Goal: Task Accomplishment & Management: Manage account settings

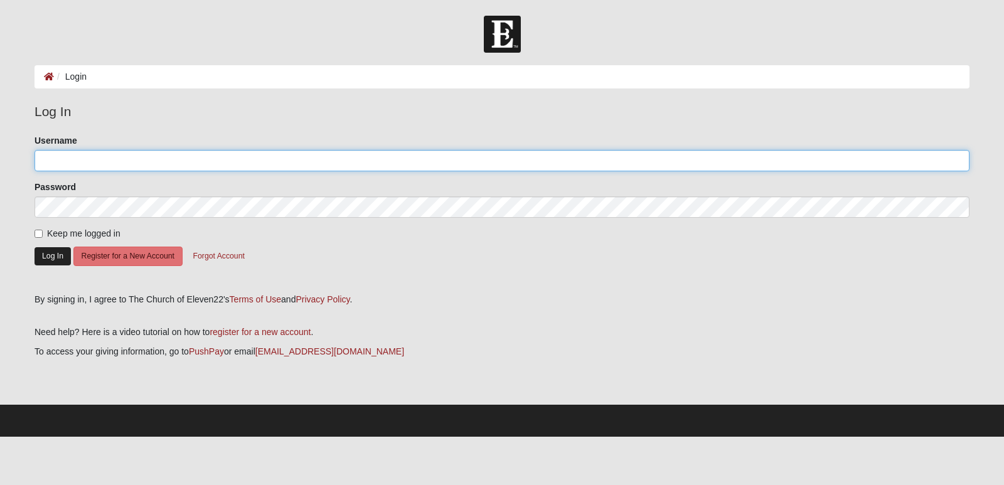
type input "sjsalomao"
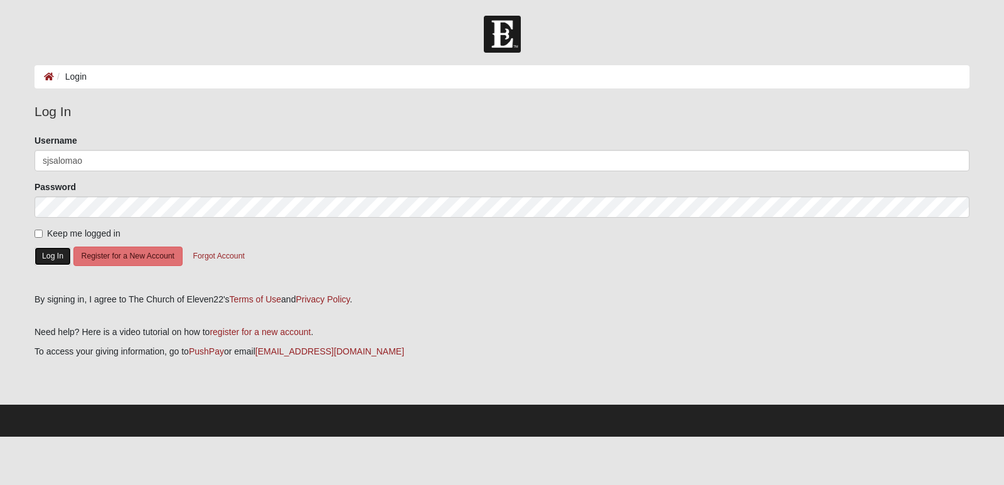
click at [53, 256] on button "Log In" at bounding box center [53, 256] width 36 height 18
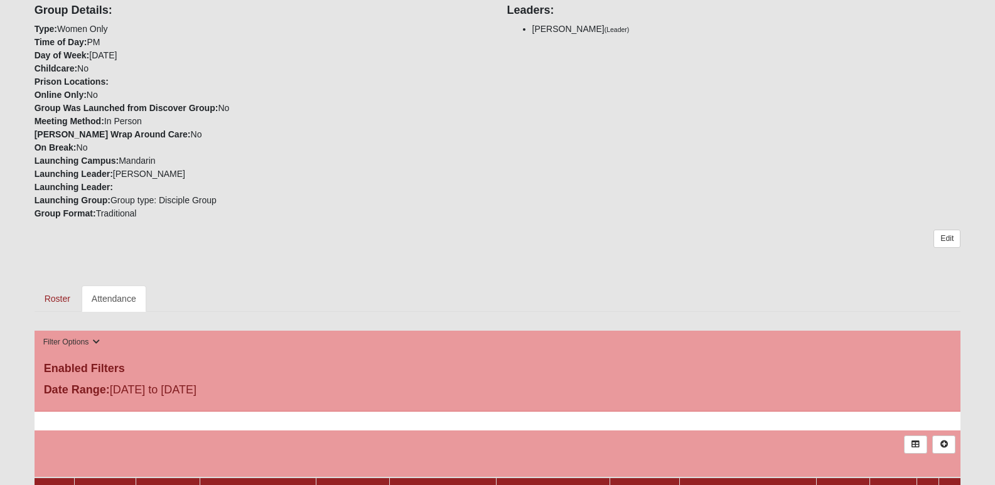
scroll to position [376, 0]
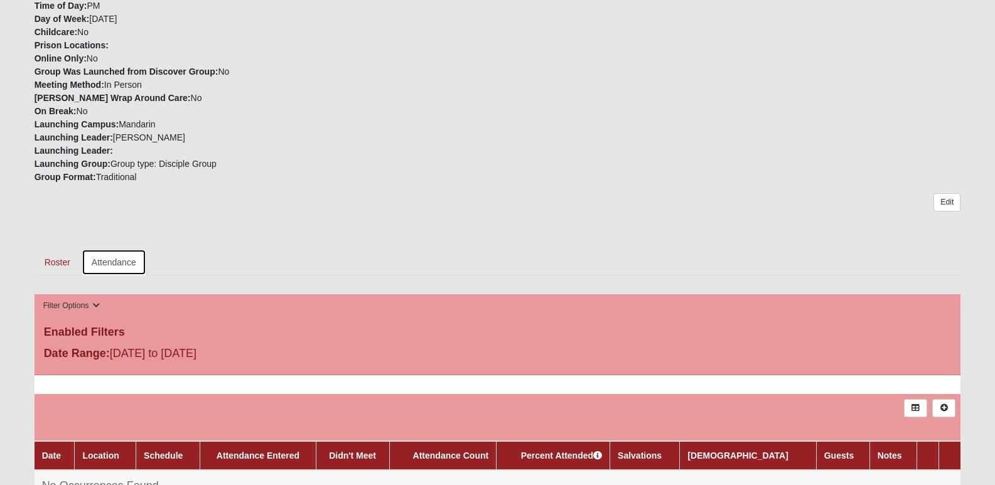
click at [109, 250] on link "Attendance" at bounding box center [114, 262] width 65 height 26
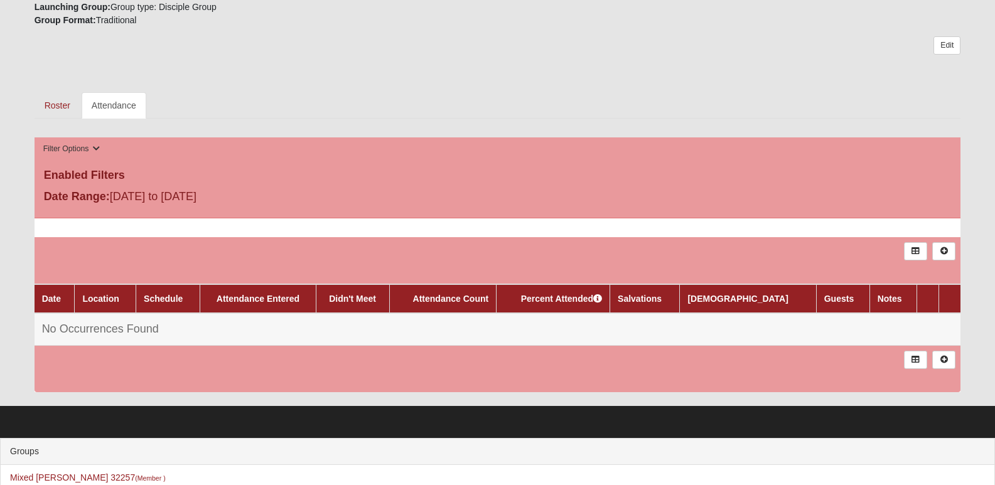
scroll to position [565, 0]
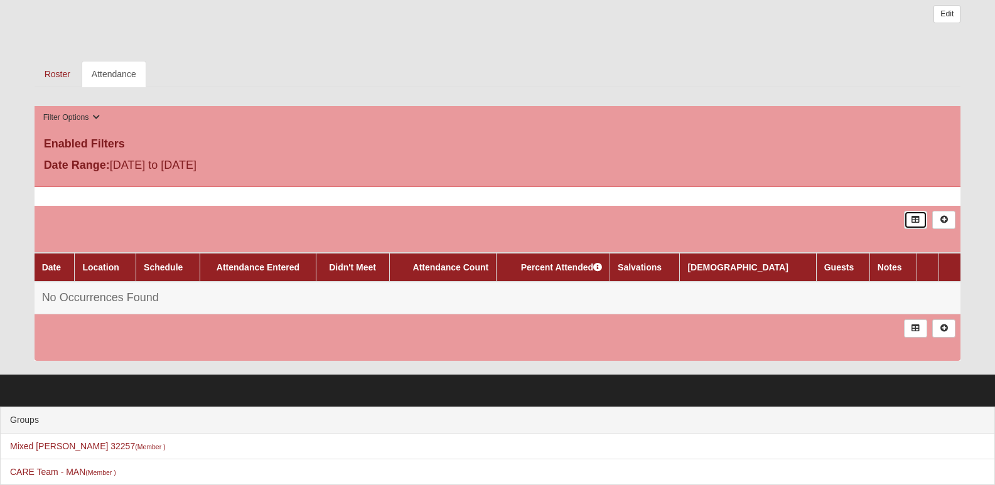
click at [914, 216] on icon at bounding box center [914, 220] width 9 height 8
click at [942, 324] on icon at bounding box center [943, 328] width 9 height 8
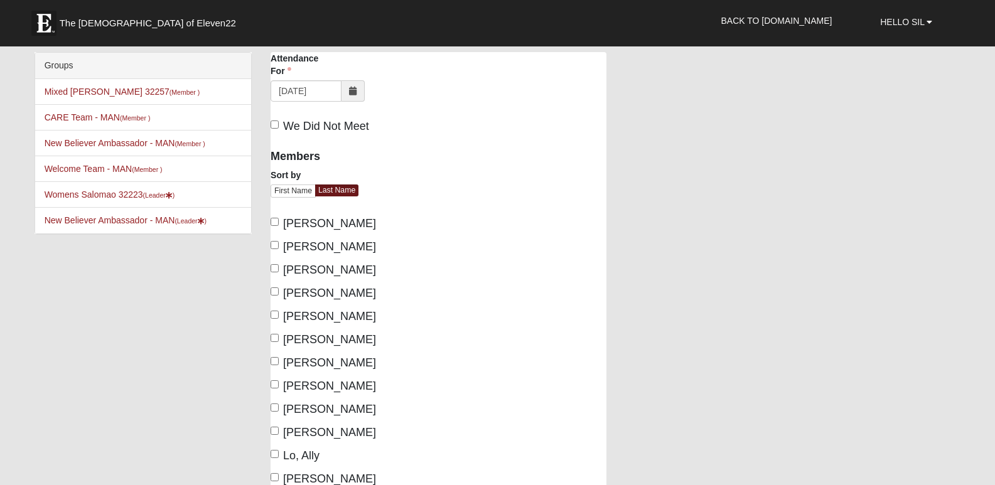
click at [352, 92] on icon at bounding box center [353, 91] width 8 height 9
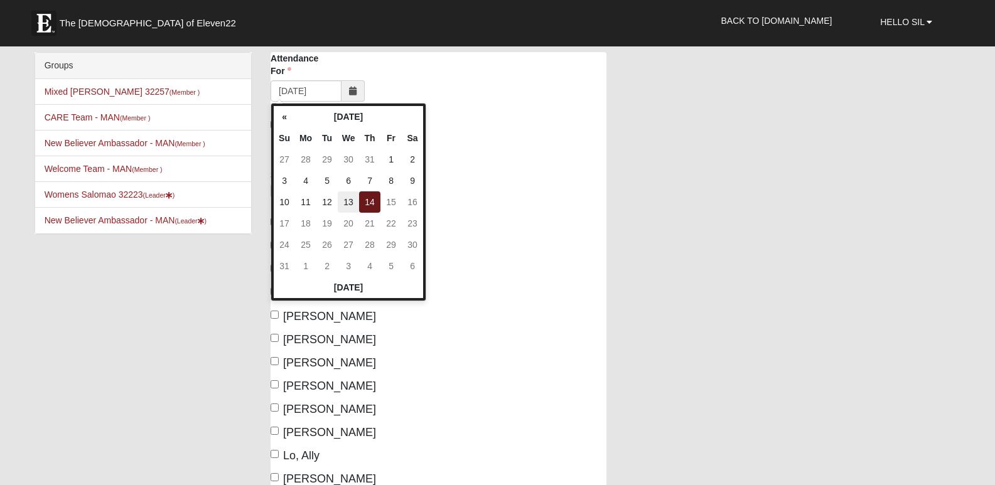
click at [349, 201] on td "13" at bounding box center [348, 201] width 21 height 21
type input "08/13/2025"
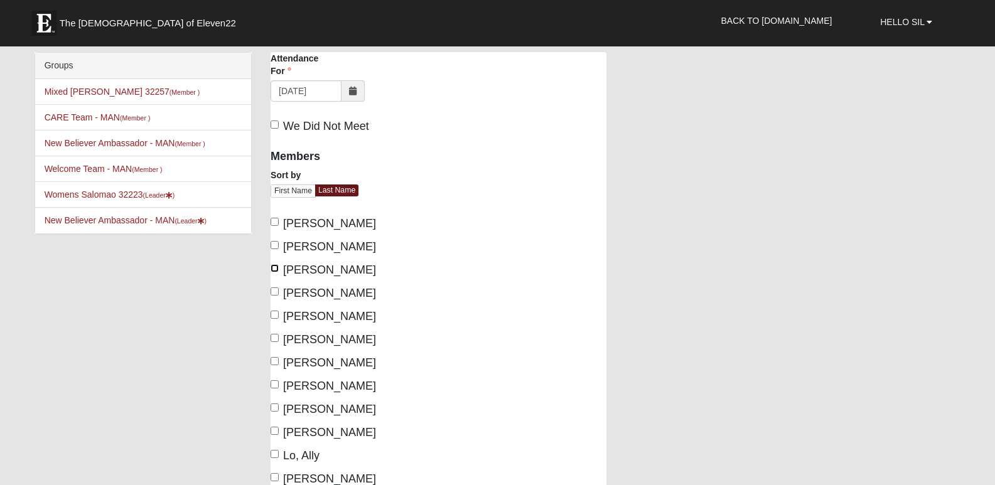
click at [275, 269] on input "Bembry, Courtney" at bounding box center [274, 268] width 8 height 8
checkbox input "true"
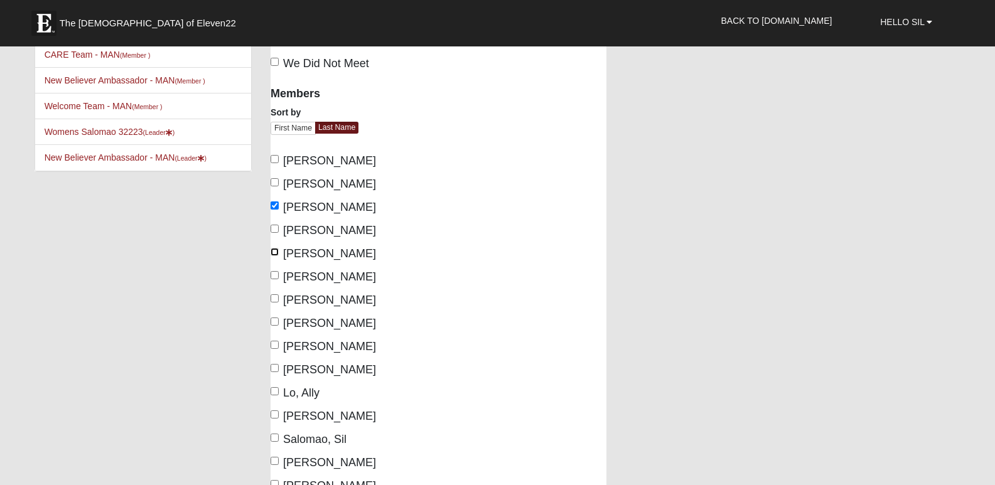
click at [275, 255] on input "Davis, Margie" at bounding box center [274, 252] width 8 height 8
checkbox input "true"
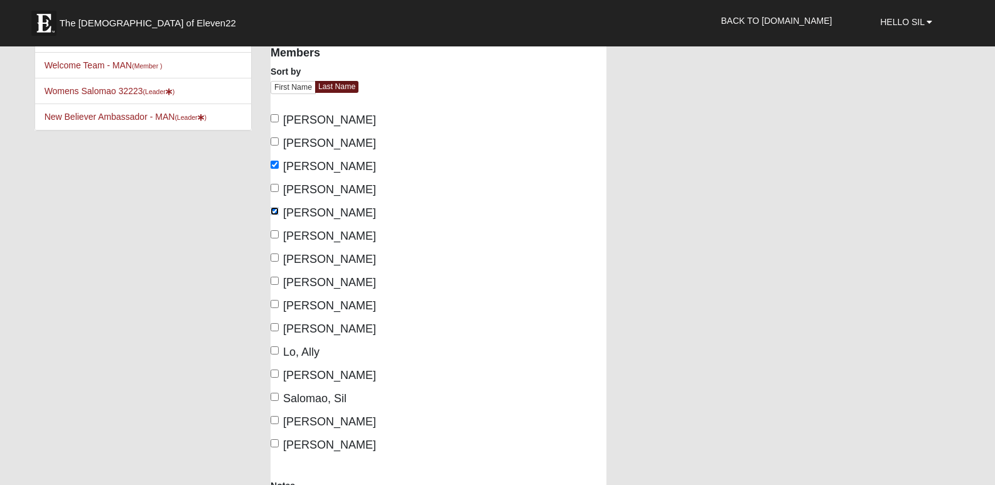
scroll to position [125, 0]
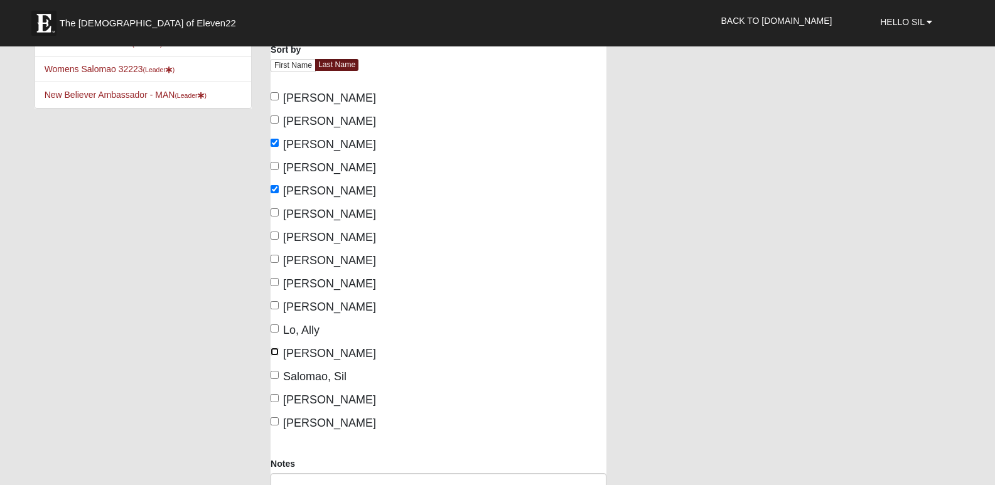
click at [276, 353] on input "Porter, Kelly" at bounding box center [274, 352] width 8 height 8
checkbox input "true"
click at [276, 328] on input "Lo, Ally" at bounding box center [274, 328] width 8 height 8
checkbox input "true"
click at [274, 307] on input "Gaylor, Susan" at bounding box center [274, 305] width 8 height 8
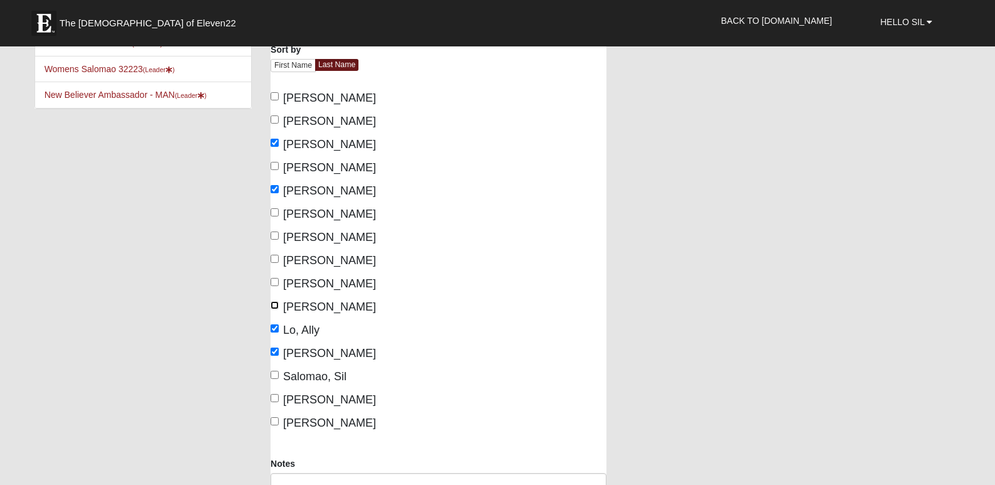
checkbox input "true"
click at [274, 282] on input "Galvin, Leanne" at bounding box center [274, 282] width 8 height 8
checkbox input "true"
click at [275, 374] on input "Salomao, Sil" at bounding box center [274, 375] width 8 height 8
checkbox input "true"
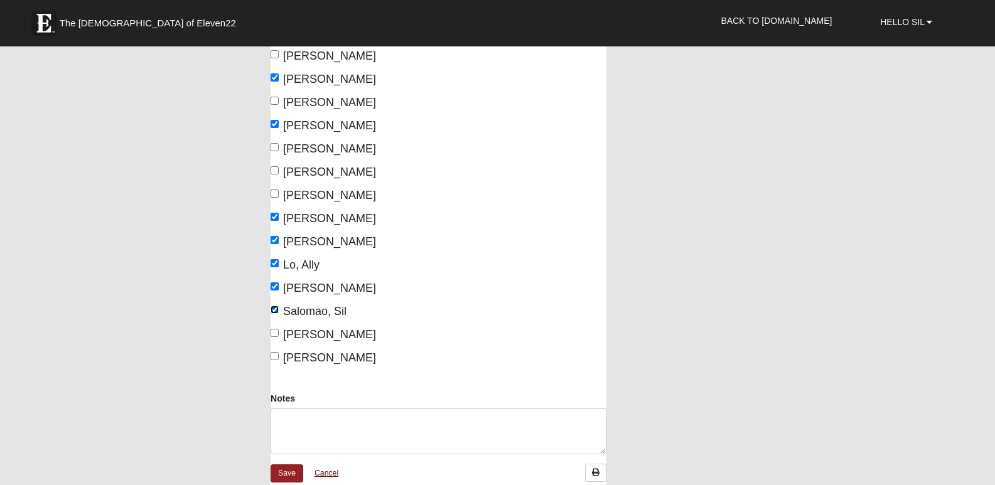
scroll to position [251, 0]
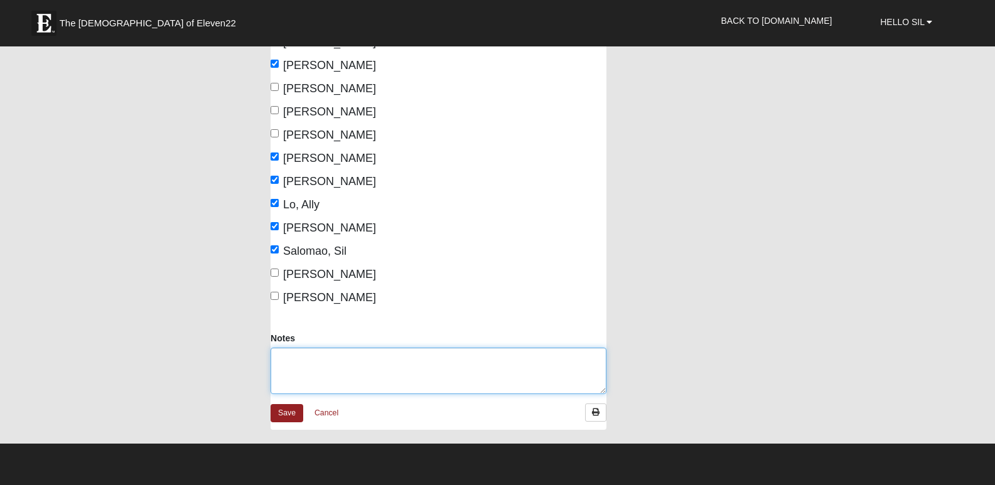
click at [324, 359] on textarea "Notes" at bounding box center [438, 371] width 336 height 46
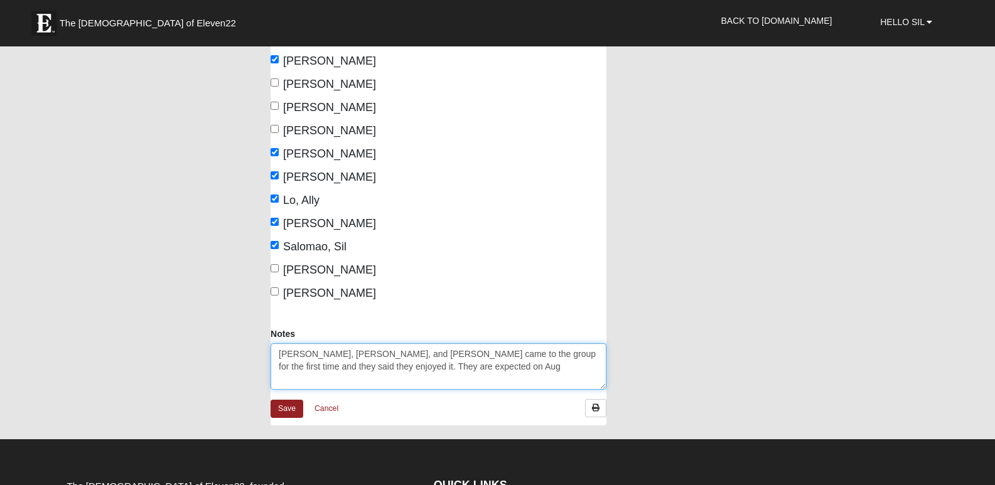
click at [570, 369] on textarea "Courtney Bembry, Kelly Porter, and Susan Gaylor came to the group for the first…" at bounding box center [438, 366] width 336 height 46
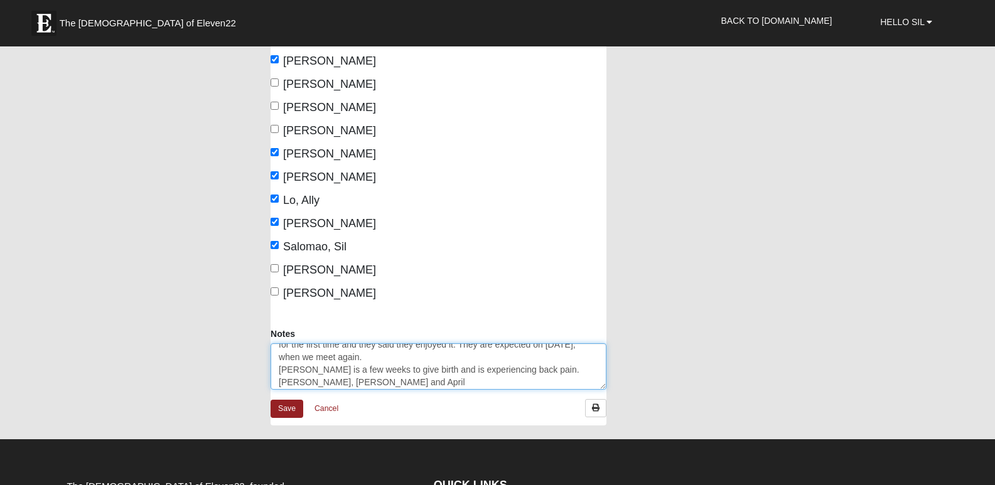
scroll to position [25, 0]
click at [457, 378] on textarea "Courtney Bembry, Kelly Porter, and Susan Gaylor came to the group for the first…" at bounding box center [438, 366] width 336 height 46
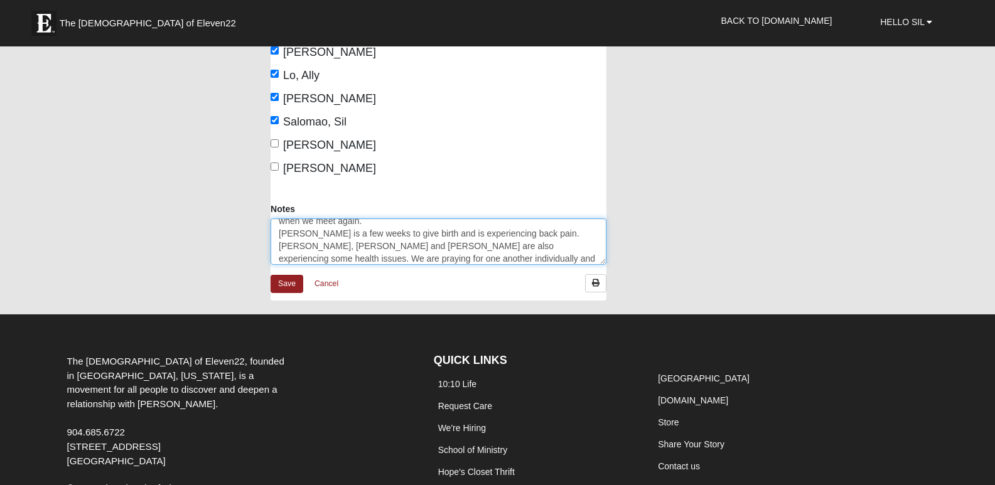
scroll to position [381, 0]
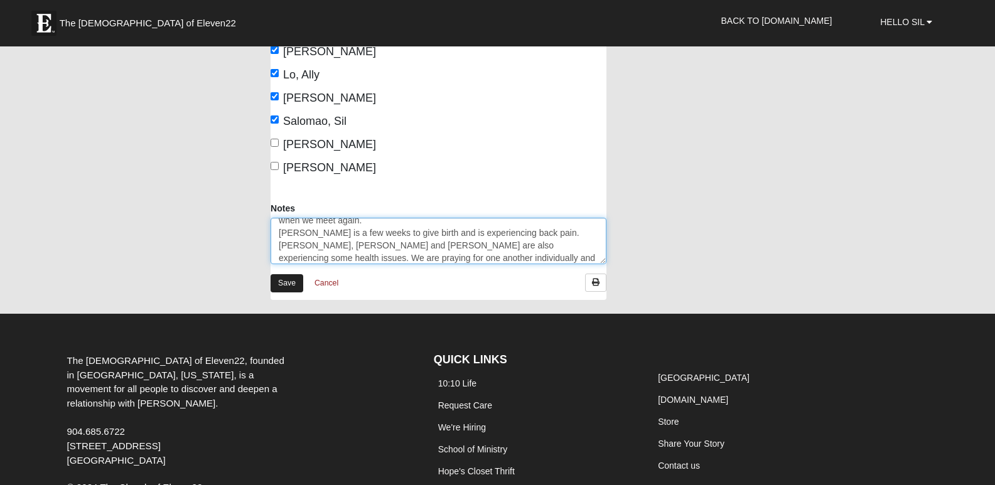
type textarea "Courtney Bembry, Kelly Porter, and Susan Gaylor came to the group for the first…"
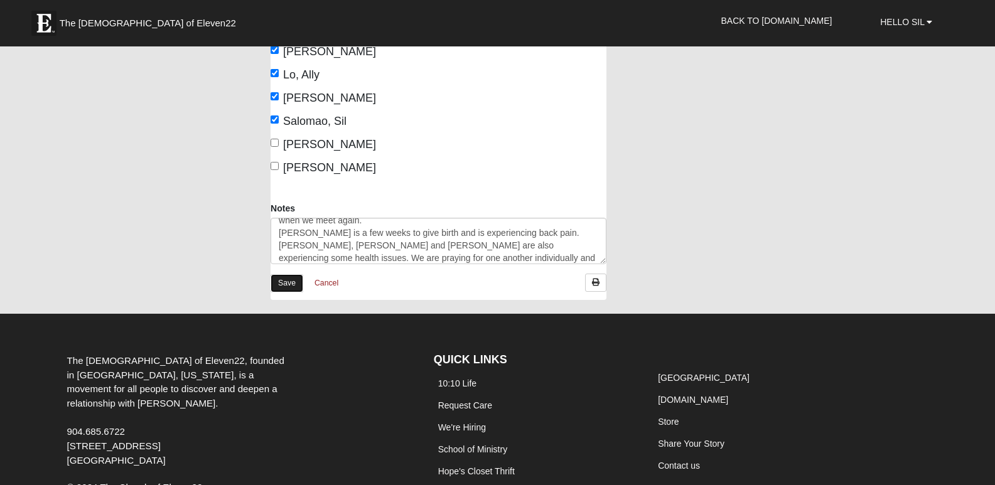
click at [289, 284] on link "Save" at bounding box center [286, 283] width 33 height 18
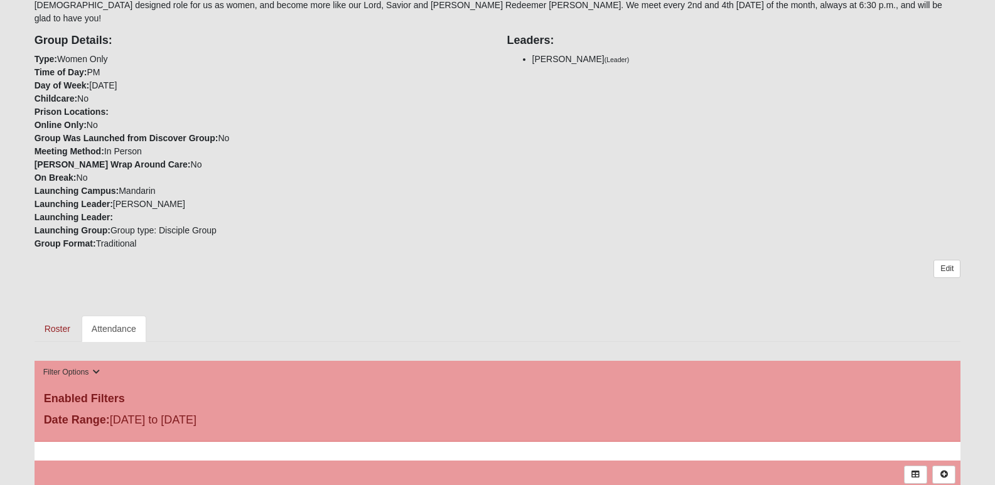
scroll to position [376, 0]
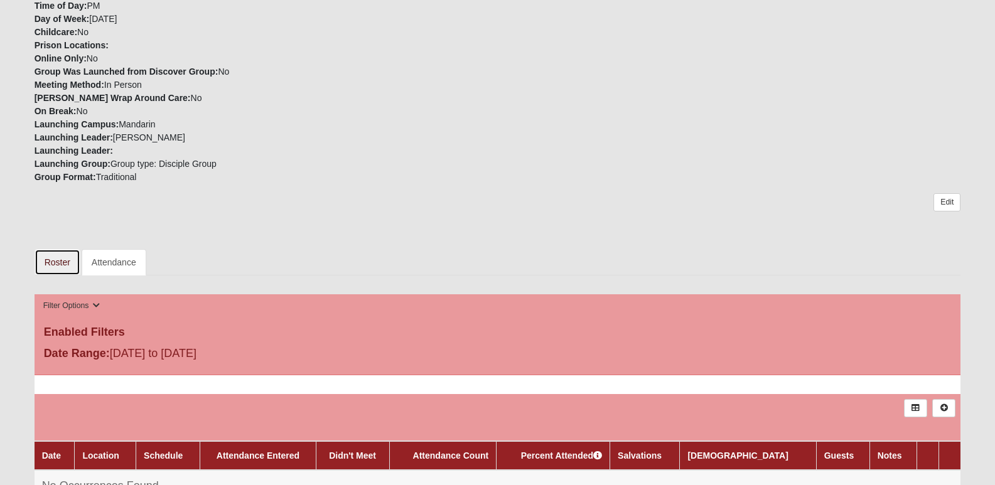
click at [58, 250] on link "Roster" at bounding box center [58, 262] width 46 height 26
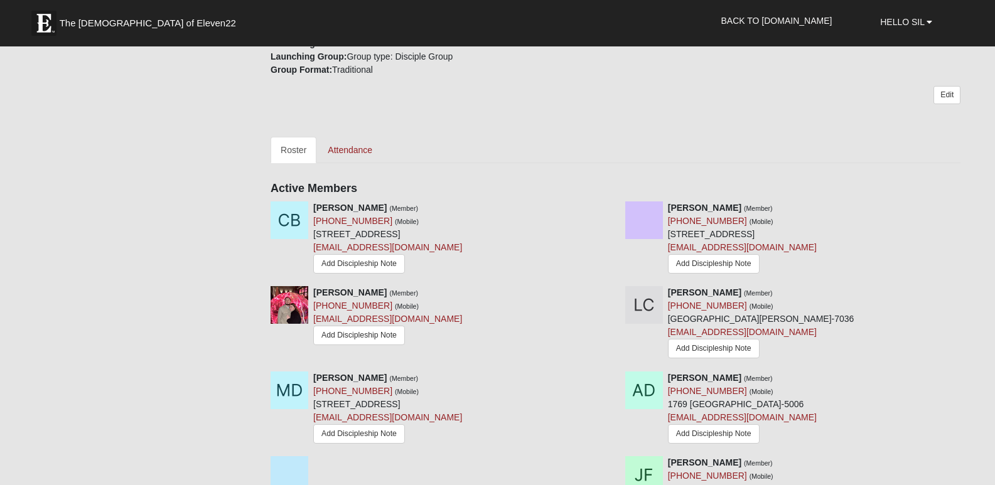
scroll to position [502, 0]
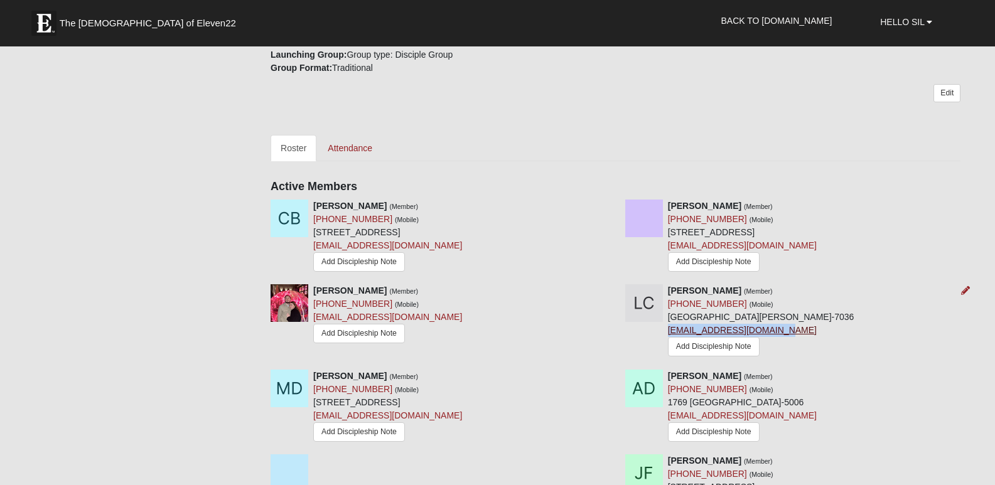
drag, startPoint x: 769, startPoint y: 321, endPoint x: 668, endPoint y: 320, distance: 101.6
click at [668, 320] on div "[PERSON_NAME] (Member) [PHONE_NUMBER] (Mobile) [GEOGRAPHIC_DATA][PERSON_NAME]-7…" at bounding box center [761, 322] width 186 height 76
copy link "[EMAIL_ADDRESS][DOMAIN_NAME]"
click at [941, 270] on div "Cecilia Basto (Member) (904) 446-5094 (Mobile) 7137 Mahogany Run Dr Jacksonvill…" at bounding box center [615, 242] width 708 height 85
click at [739, 337] on link "Add Discipleship Note" at bounding box center [714, 346] width 92 height 19
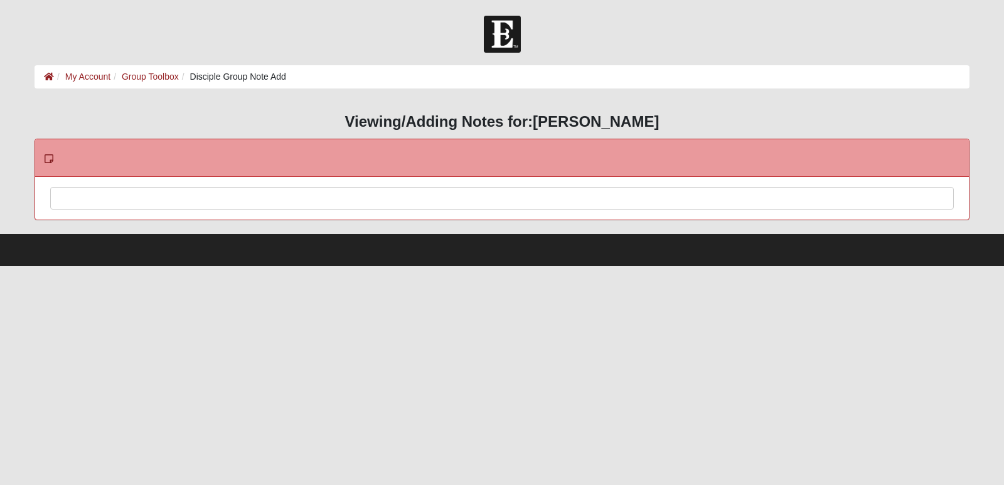
click at [387, 202] on div at bounding box center [502, 215] width 902 height 55
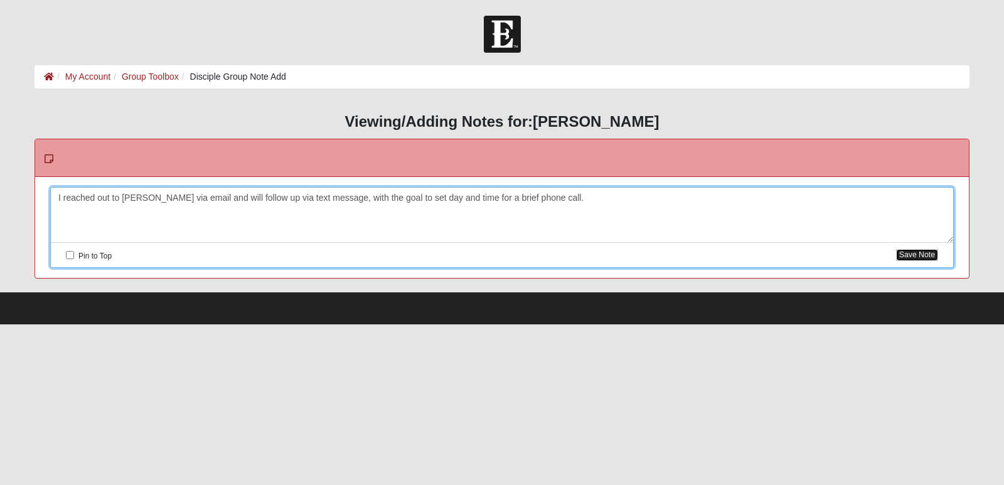
click at [927, 253] on button "Save Note" at bounding box center [917, 255] width 42 height 12
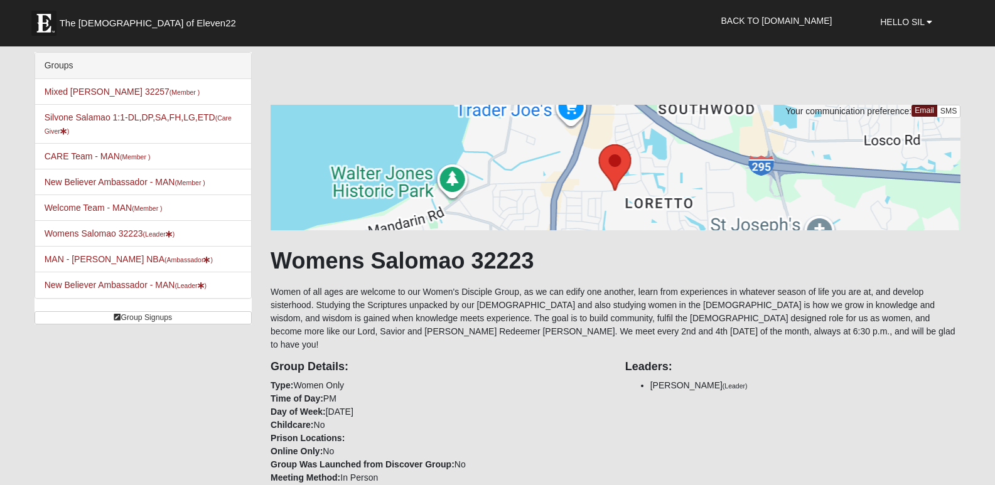
scroll to position [502, 0]
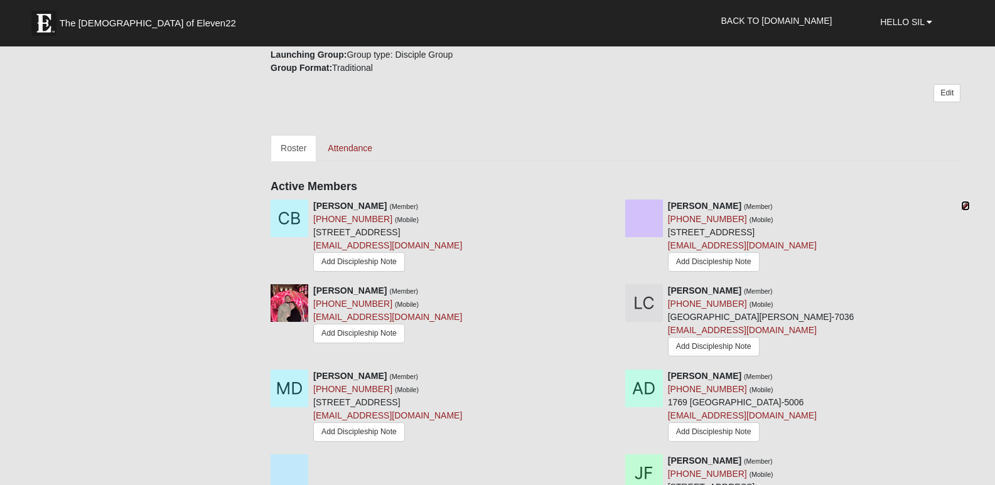
click at [965, 201] on icon at bounding box center [965, 205] width 9 height 9
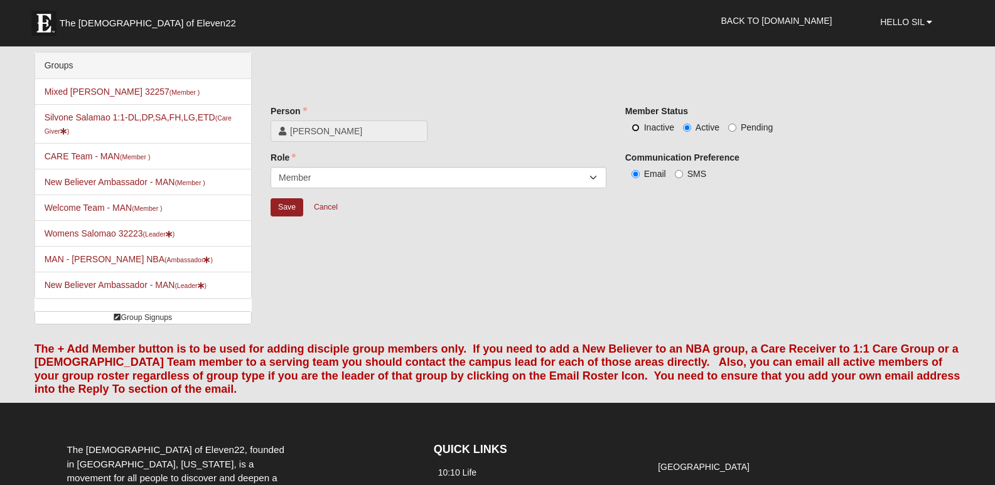
click at [634, 127] on input "Inactive" at bounding box center [635, 128] width 8 height 8
radio input "true"
click at [285, 210] on input "Save" at bounding box center [286, 207] width 33 height 18
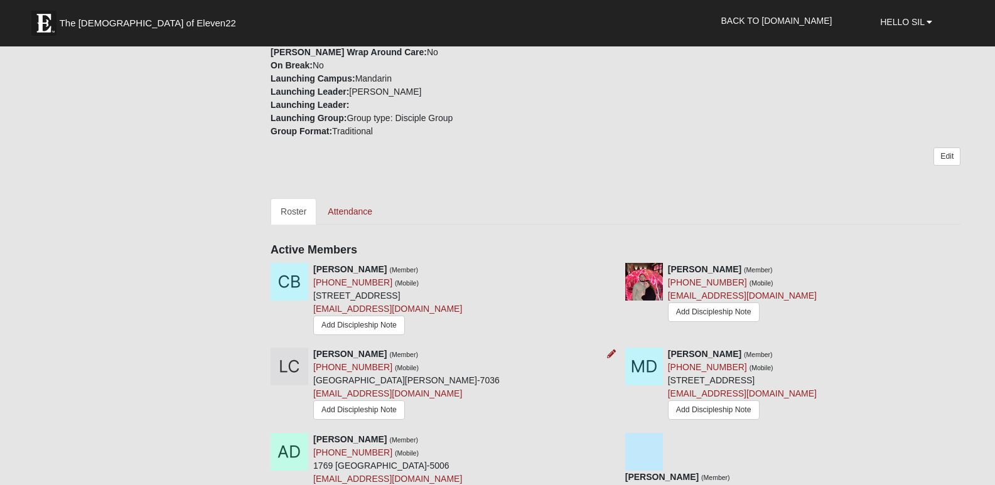
scroll to position [439, 0]
click at [719, 302] on link "Add Discipleship Note" at bounding box center [714, 311] width 92 height 19
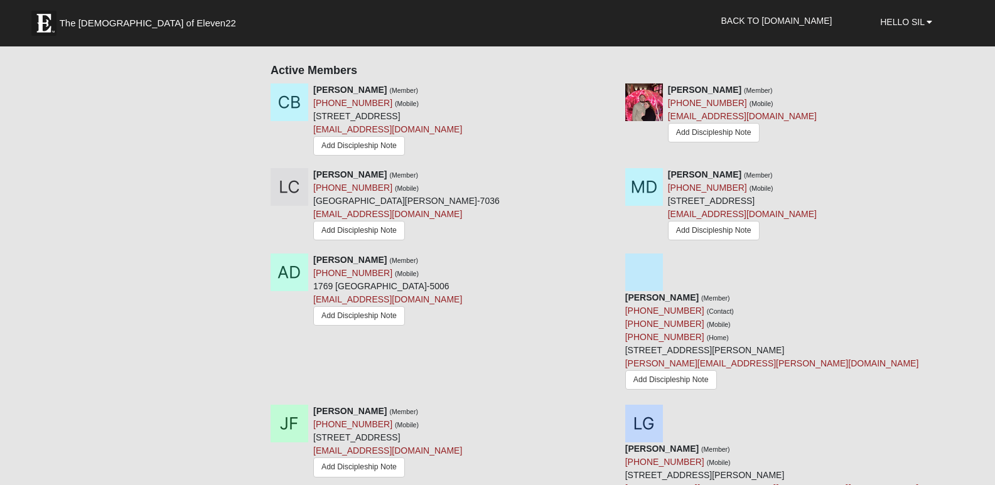
scroll to position [627, 0]
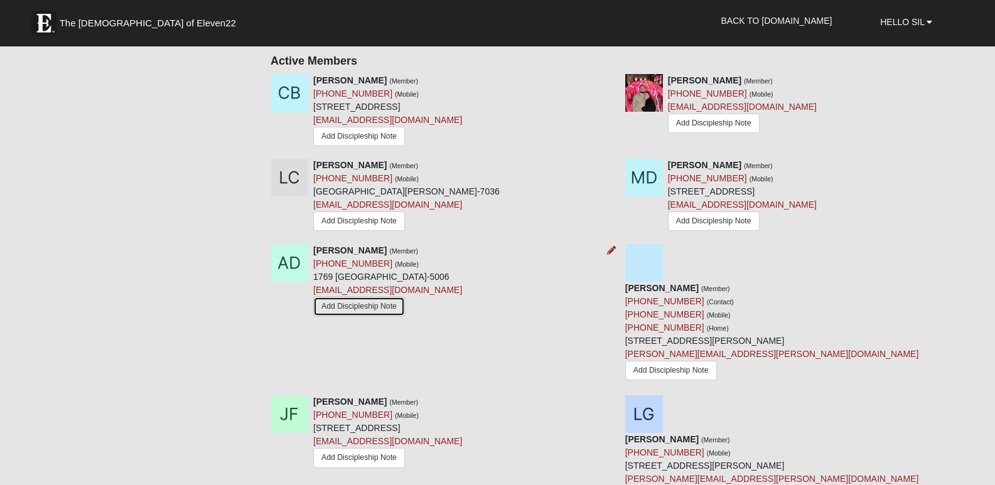
click at [363, 297] on link "Add Discipleship Note" at bounding box center [359, 306] width 92 height 19
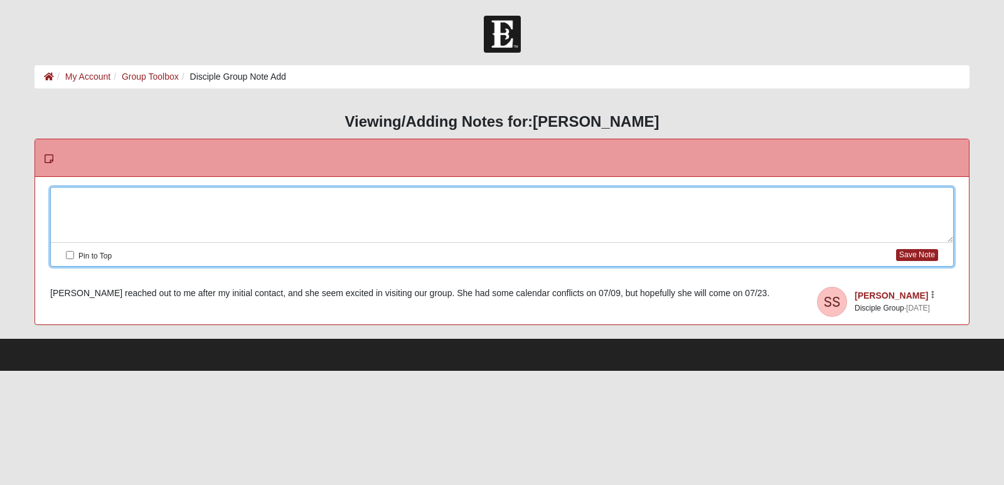
click at [230, 200] on div at bounding box center [502, 215] width 902 height 55
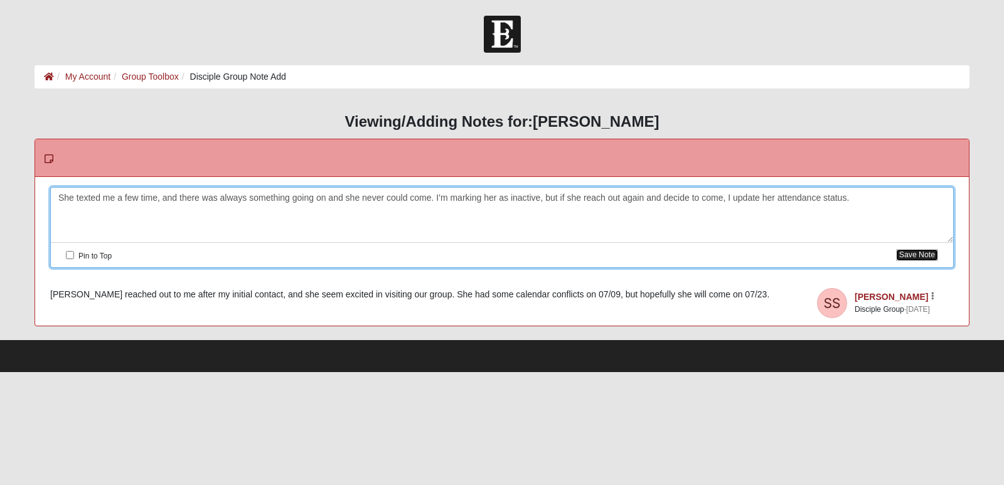
click at [919, 258] on button "Save Note" at bounding box center [917, 255] width 42 height 12
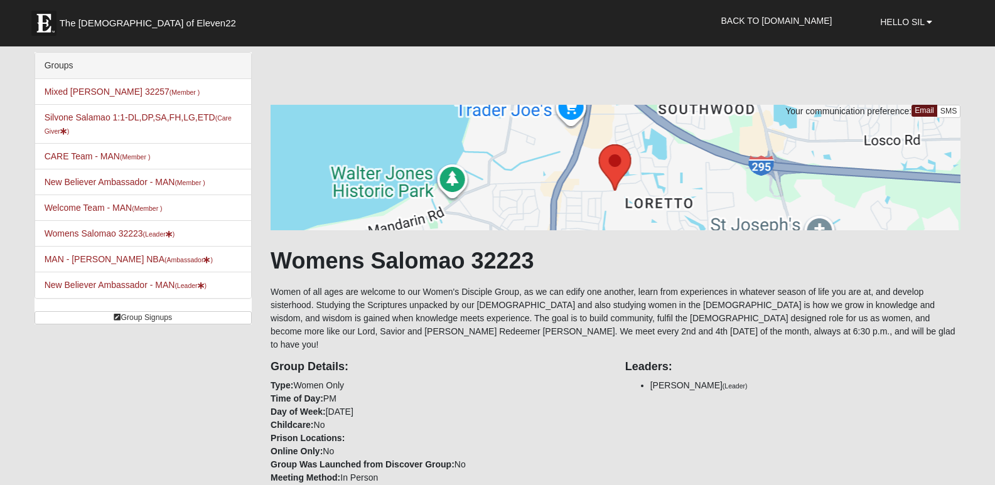
scroll to position [619, 0]
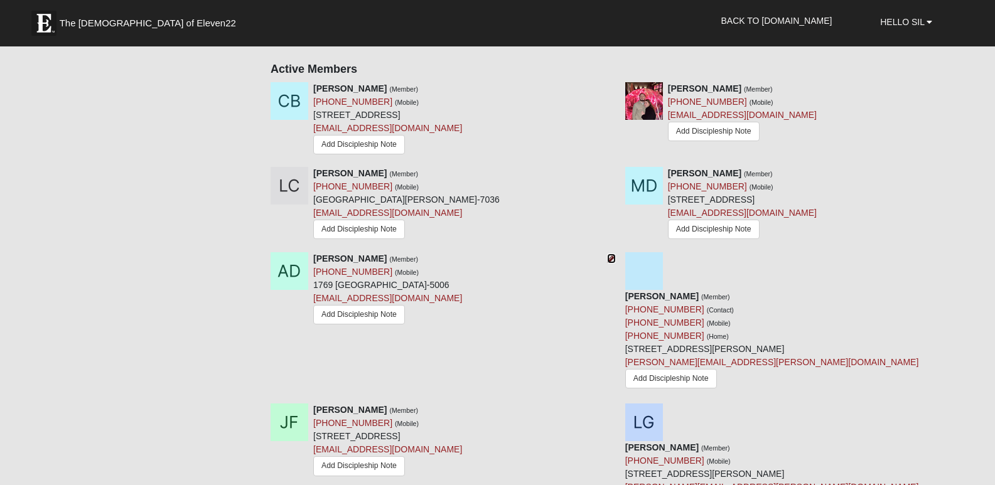
click at [613, 254] on icon at bounding box center [611, 258] width 9 height 9
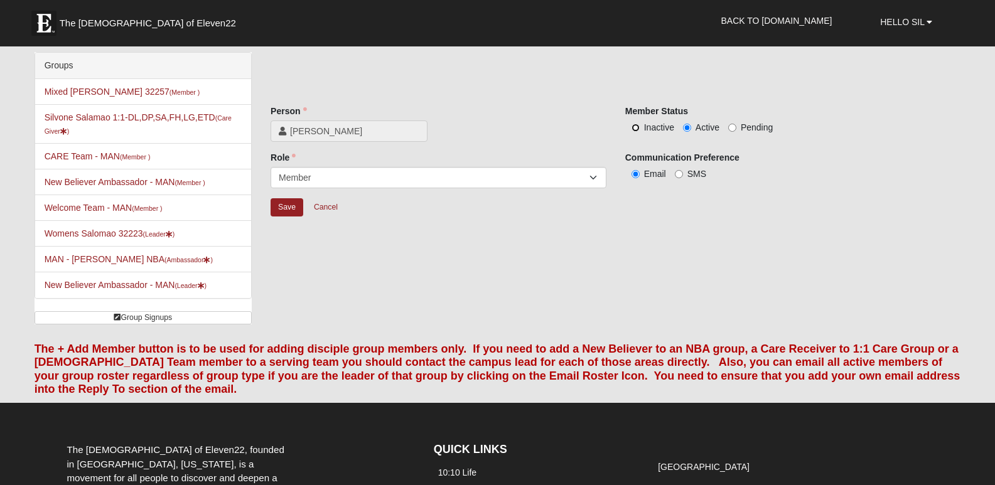
click at [637, 129] on input "Inactive" at bounding box center [635, 128] width 8 height 8
radio input "true"
click at [293, 205] on input "Save" at bounding box center [286, 207] width 33 height 18
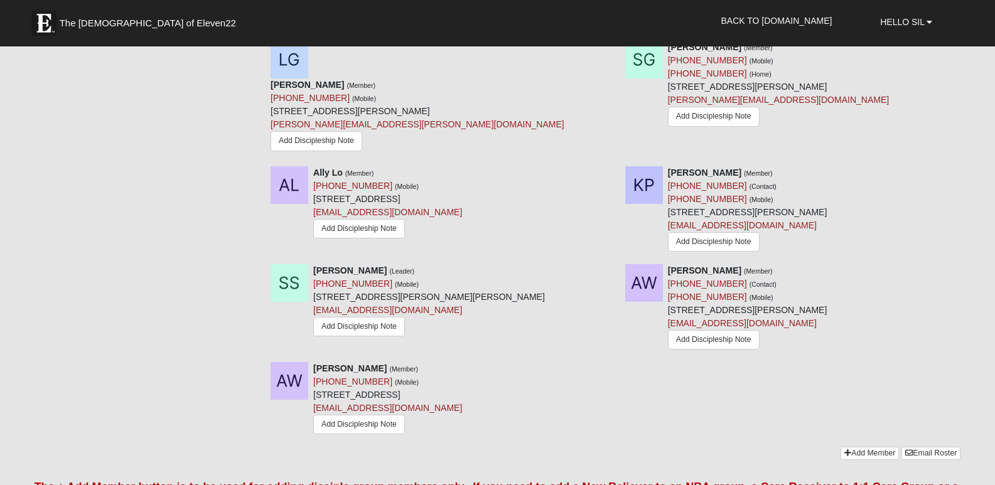
scroll to position [1004, 0]
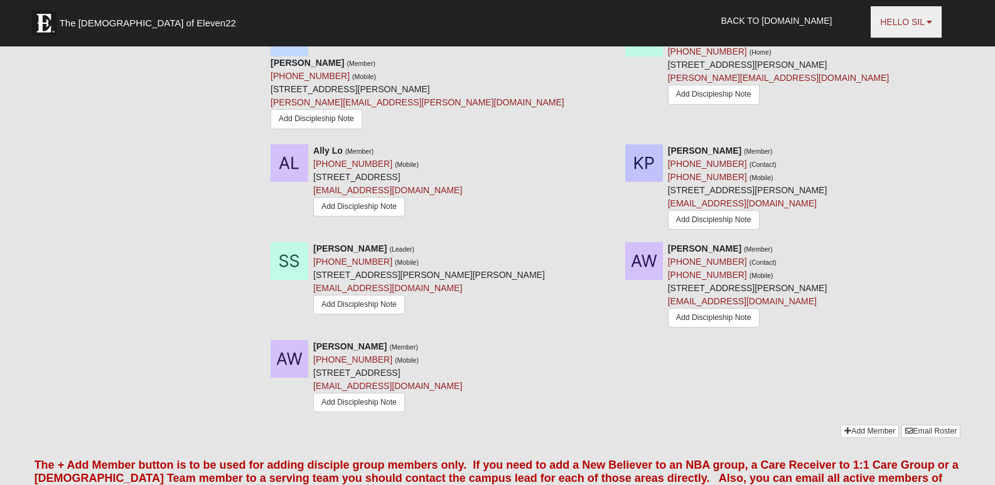
click at [921, 23] on span "Hello Sil" at bounding box center [902, 22] width 44 height 10
click at [896, 76] on link "Log Out" at bounding box center [900, 78] width 99 height 16
